Goal: Find specific page/section: Find specific page/section

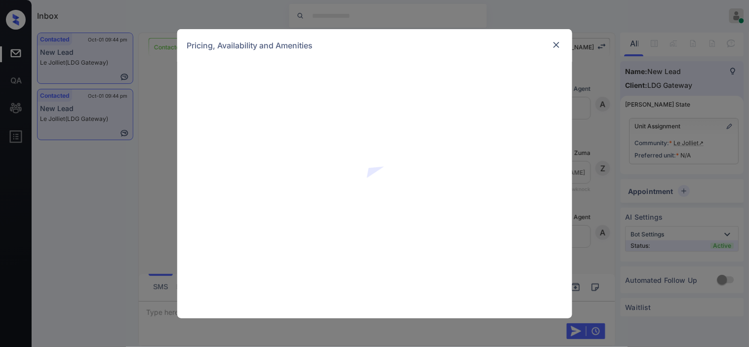
scroll to position [1514, 0]
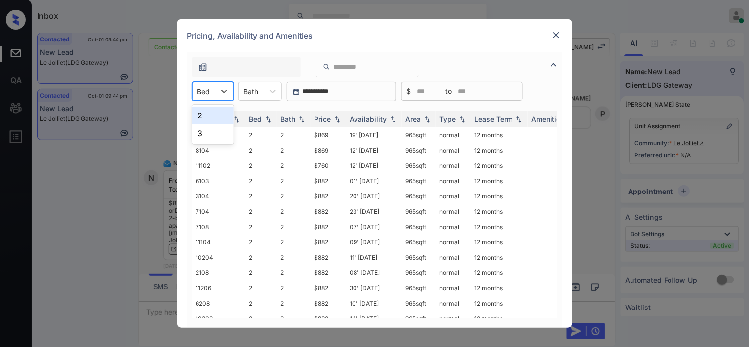
click at [556, 33] on img at bounding box center [557, 35] width 10 height 10
click at [210, 91] on div "Bed" at bounding box center [204, 91] width 23 height 14
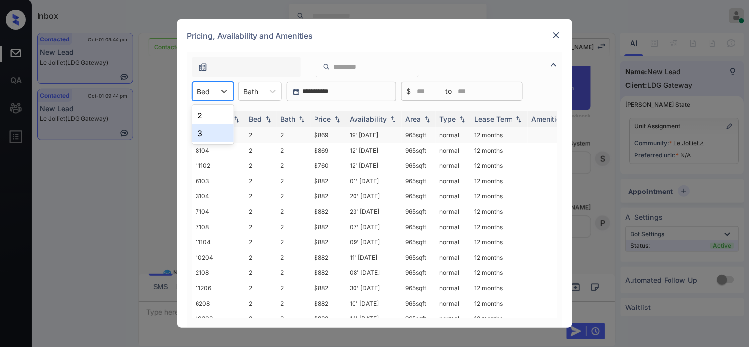
drag, startPoint x: 209, startPoint y: 135, endPoint x: 366, endPoint y: 137, distance: 156.1
click at [209, 136] on div "3" at bounding box center [212, 133] width 41 height 18
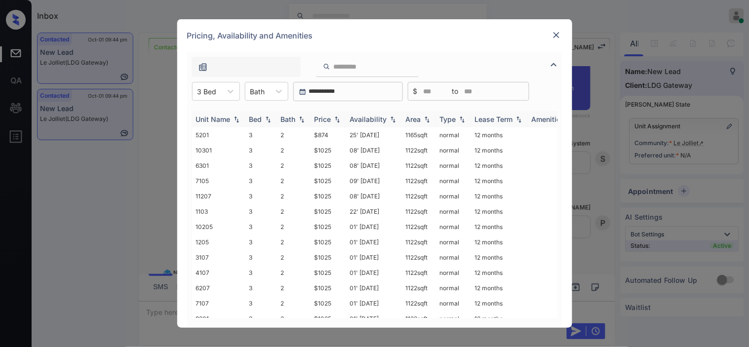
click at [389, 118] on img at bounding box center [393, 119] width 10 height 7
drag, startPoint x: 393, startPoint y: 114, endPoint x: 391, endPoint y: 192, distance: 77.6
click at [394, 114] on th "Availability" at bounding box center [374, 119] width 56 height 16
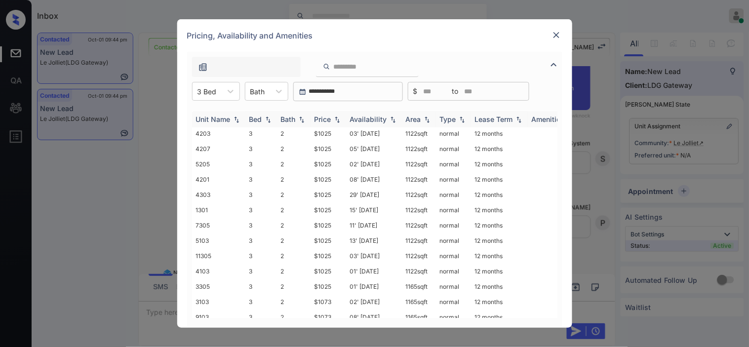
click at [383, 116] on div "Availability" at bounding box center [368, 119] width 37 height 8
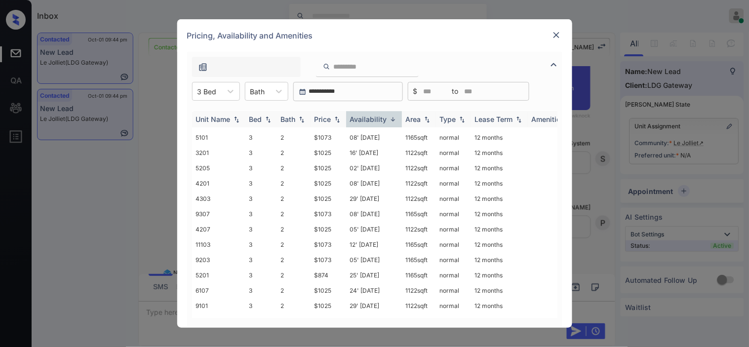
click at [394, 120] on img at bounding box center [393, 119] width 10 height 7
click at [555, 38] on img at bounding box center [557, 35] width 10 height 10
